Goal: Task Accomplishment & Management: Manage account settings

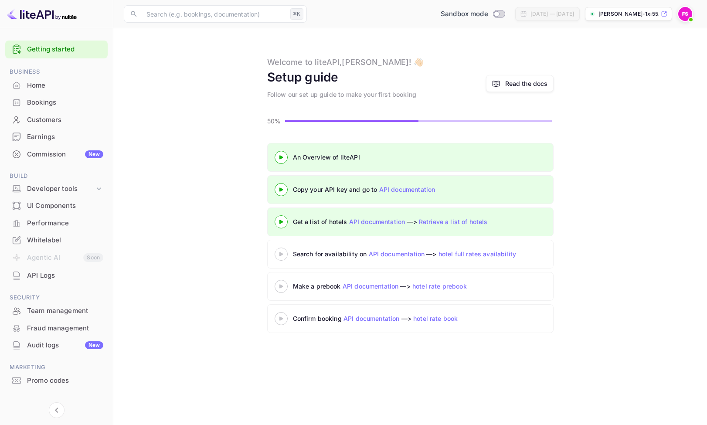
scroll to position [13, 0]
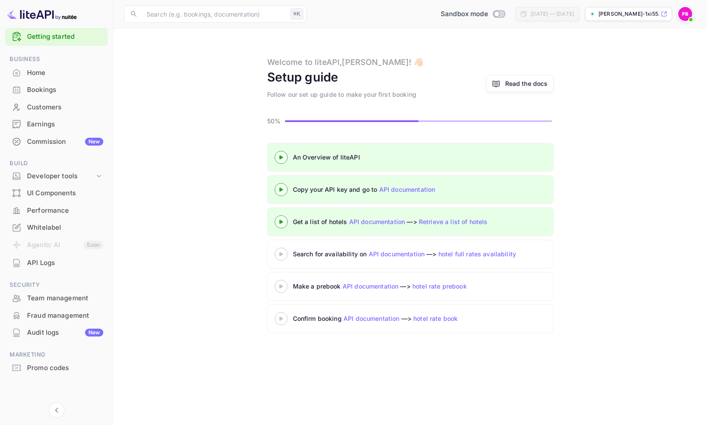
click at [283, 222] on icon at bounding box center [281, 222] width 31 height 4
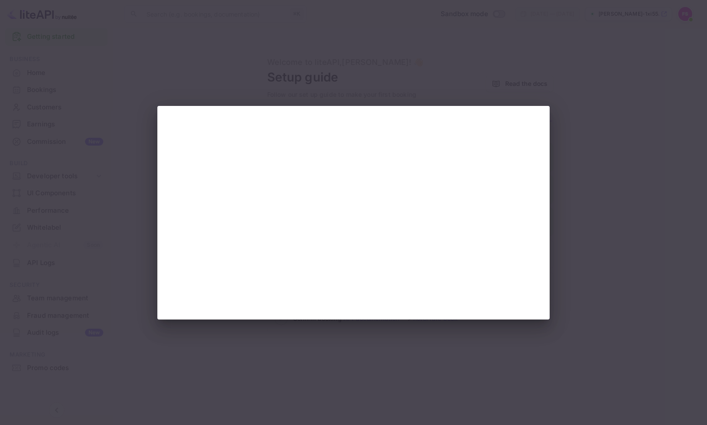
click at [592, 87] on div at bounding box center [353, 212] width 707 height 425
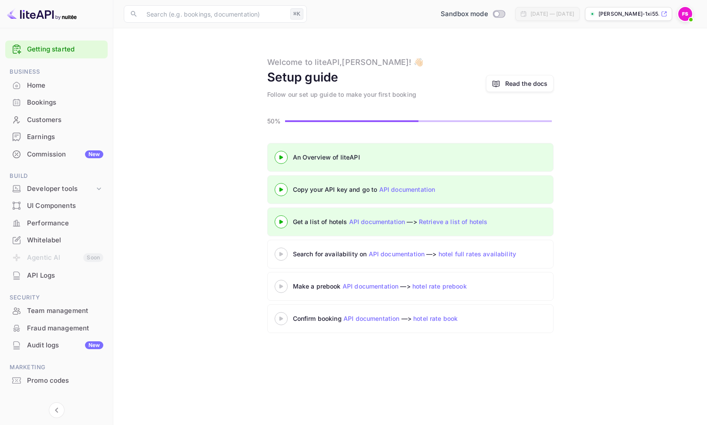
scroll to position [13, 0]
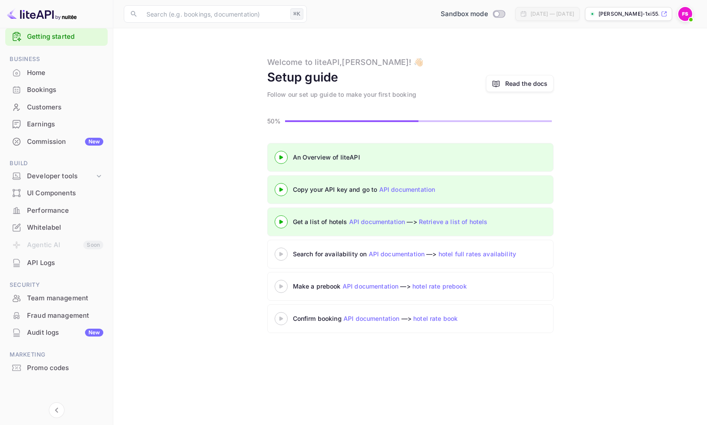
click at [304, 253] on div "Search for availability on API documentation —> hotel full rates availability" at bounding box center [445, 253] width 305 height 9
click at [280, 254] on 3 at bounding box center [280, 254] width 3 height 4
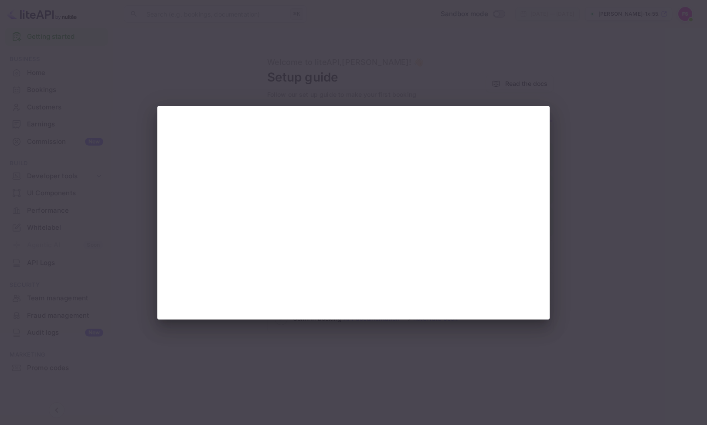
click at [583, 116] on div at bounding box center [353, 212] width 707 height 425
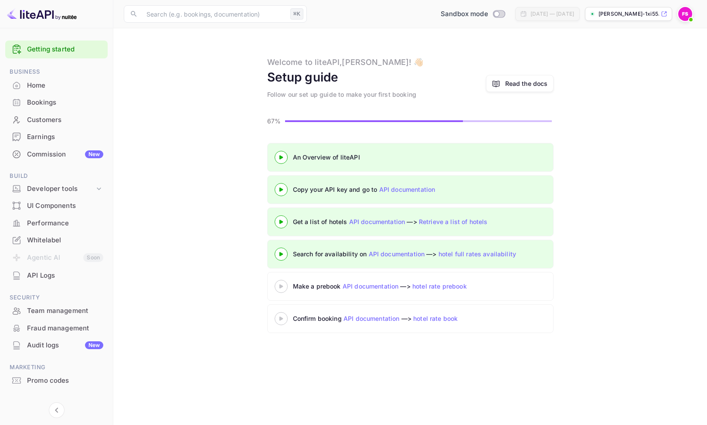
scroll to position [13, 0]
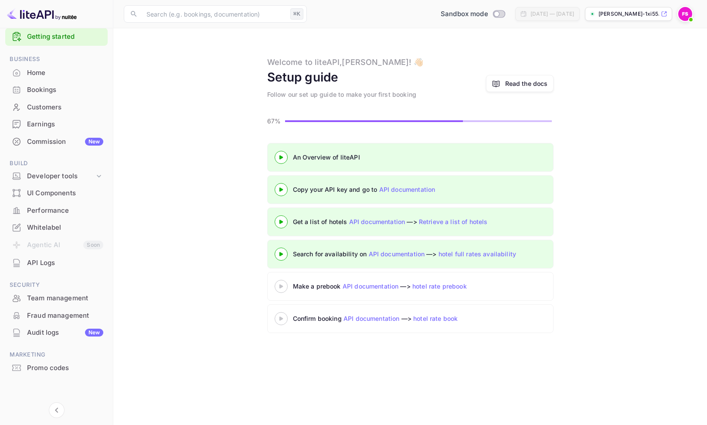
click at [34, 227] on div "Whitelabel" at bounding box center [65, 228] width 76 height 10
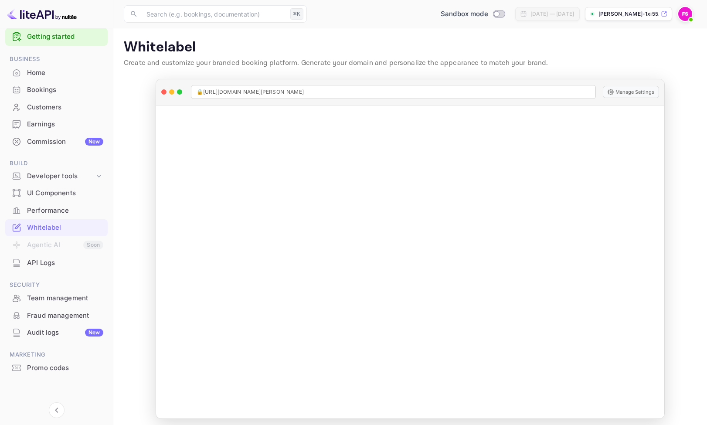
click at [642, 14] on p "[PERSON_NAME]-1xi55...." at bounding box center [629, 14] width 61 height 8
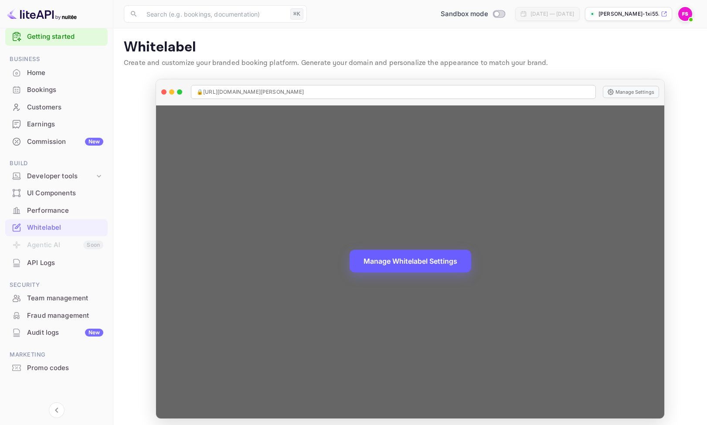
click at [414, 263] on button "Manage Whitelabel Settings" at bounding box center [411, 261] width 122 height 23
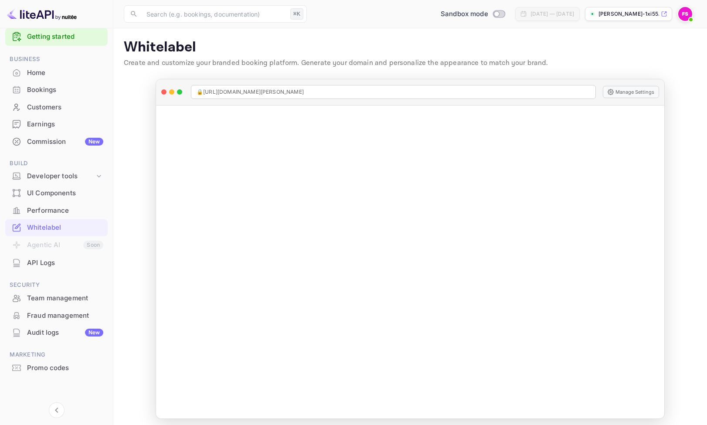
click at [50, 168] on span "Build" at bounding box center [56, 164] width 103 height 10
click at [59, 176] on div "Developer tools" at bounding box center [61, 176] width 68 height 10
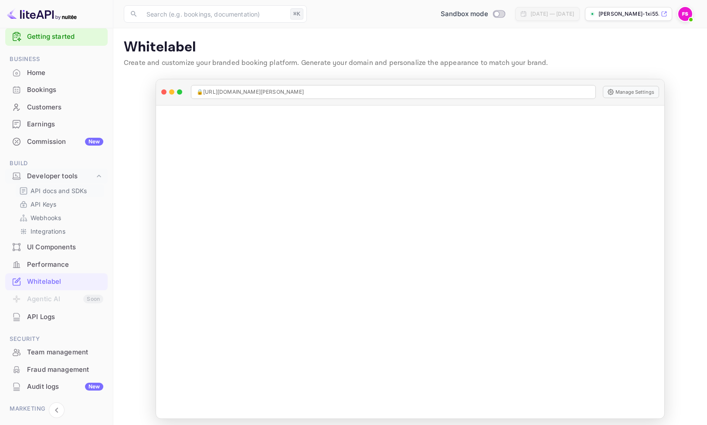
click at [41, 189] on p "API docs and SDKs" at bounding box center [59, 190] width 57 height 9
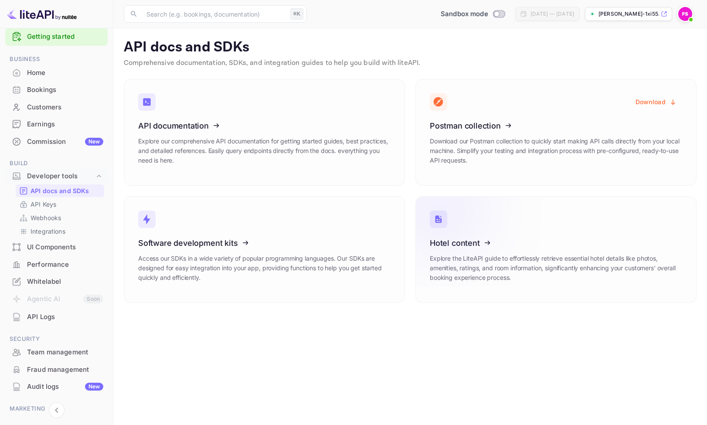
click at [461, 257] on icon at bounding box center [484, 242] width 136 height 90
